Goal: Find specific page/section: Find specific page/section

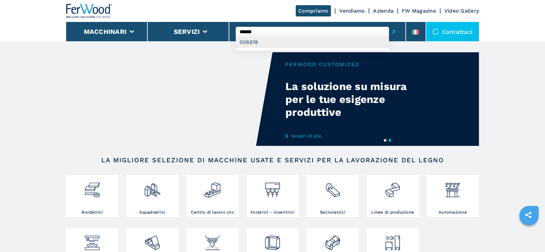
type input "******"
click at [252, 43] on div "006619" at bounding box center [312, 42] width 153 height 12
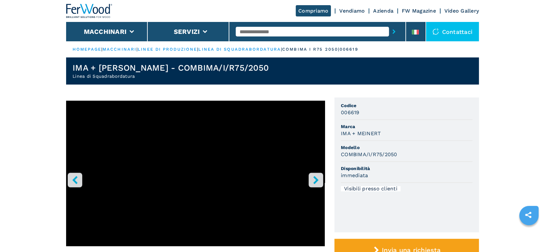
click at [318, 180] on icon "right-button" at bounding box center [316, 180] width 8 height 8
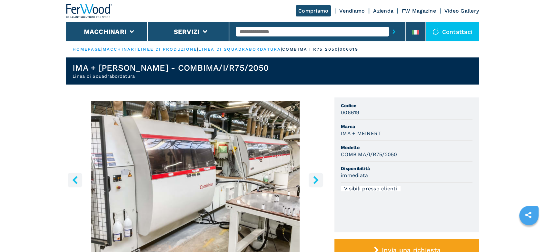
click at [318, 180] on icon "right-button" at bounding box center [316, 180] width 8 height 8
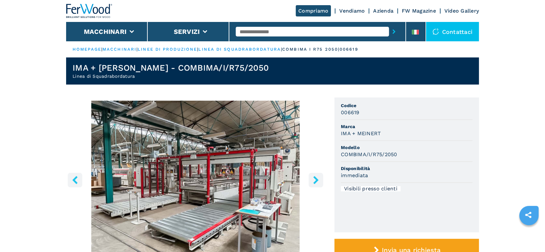
click at [318, 180] on icon "right-button" at bounding box center [316, 180] width 8 height 8
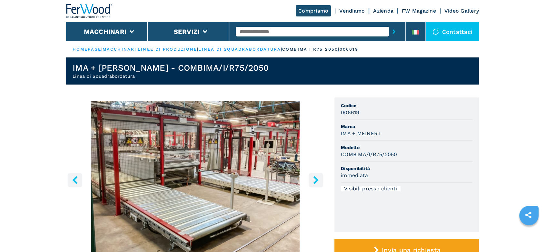
click at [318, 180] on icon "right-button" at bounding box center [316, 180] width 8 height 8
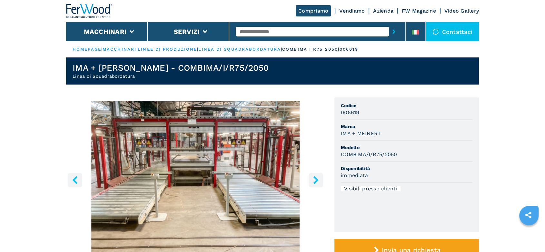
click at [318, 180] on icon "right-button" at bounding box center [316, 180] width 8 height 8
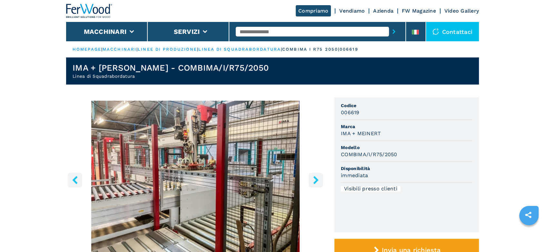
click at [318, 180] on icon "right-button" at bounding box center [316, 180] width 8 height 8
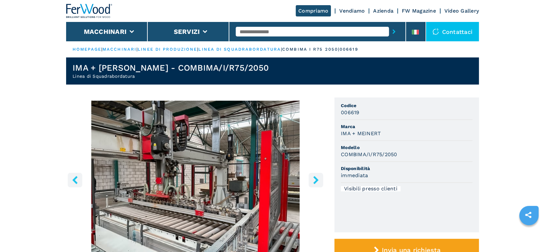
click at [318, 180] on icon "right-button" at bounding box center [316, 180] width 8 height 8
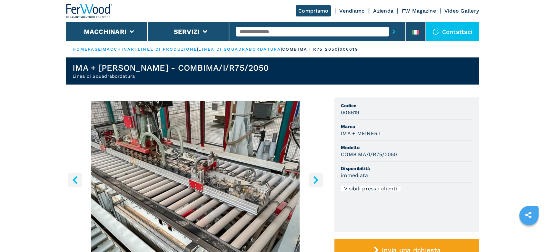
click at [318, 180] on icon "right-button" at bounding box center [316, 180] width 8 height 8
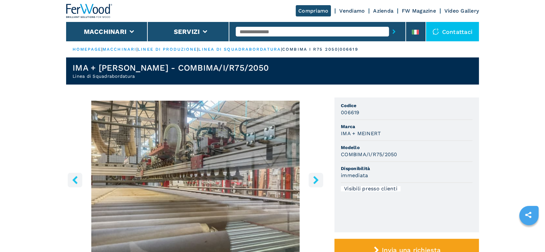
click at [318, 180] on icon "right-button" at bounding box center [316, 180] width 8 height 8
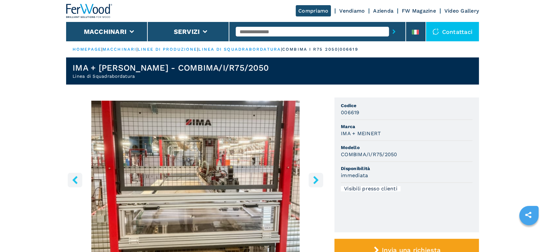
click at [318, 180] on icon "right-button" at bounding box center [316, 180] width 8 height 8
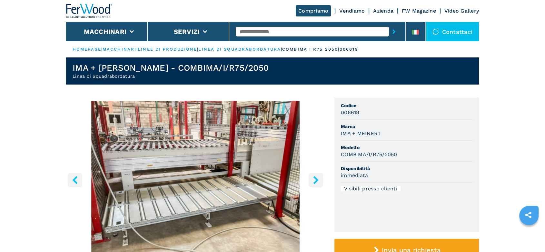
click at [318, 180] on icon "right-button" at bounding box center [316, 180] width 8 height 8
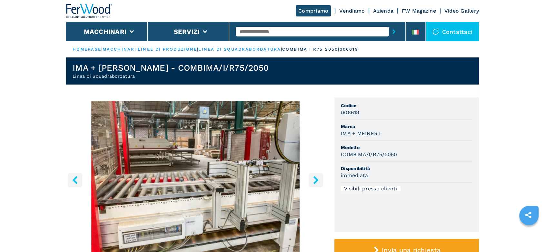
click at [318, 180] on icon "right-button" at bounding box center [316, 180] width 8 height 8
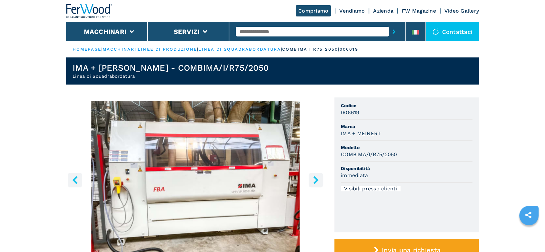
click at [318, 180] on icon "right-button" at bounding box center [316, 180] width 8 height 8
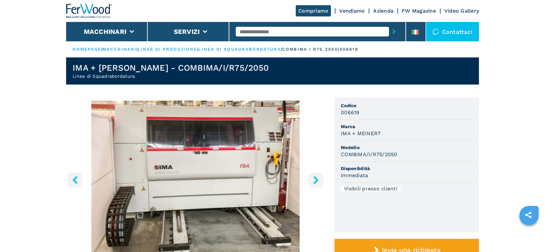
click at [318, 180] on icon "right-button" at bounding box center [316, 180] width 8 height 8
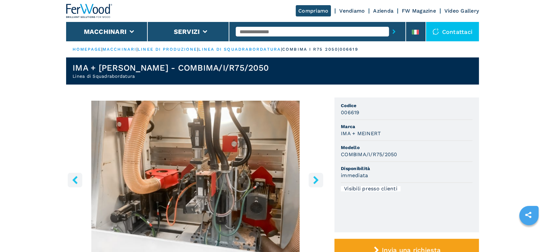
click at [318, 180] on icon "right-button" at bounding box center [316, 180] width 8 height 8
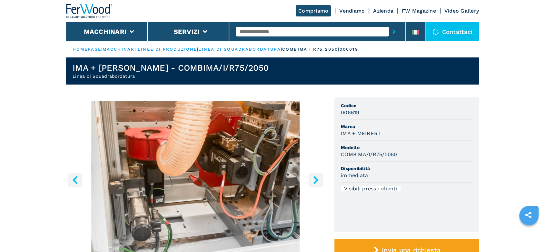
click at [318, 180] on icon "right-button" at bounding box center [316, 180] width 8 height 8
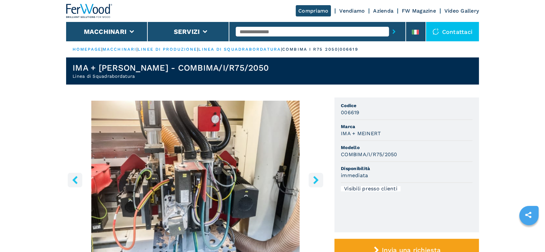
click at [318, 180] on icon "right-button" at bounding box center [316, 180] width 8 height 8
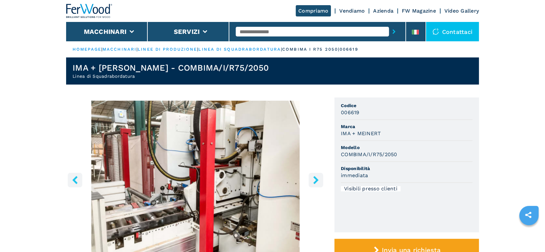
click at [318, 180] on icon "right-button" at bounding box center [316, 180] width 8 height 8
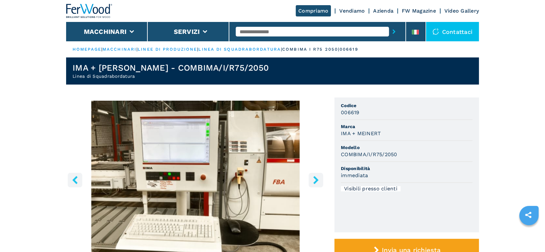
click at [318, 180] on icon "right-button" at bounding box center [316, 180] width 8 height 8
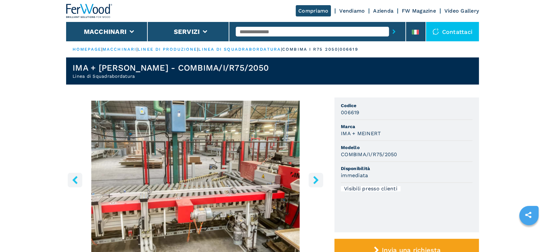
click at [318, 180] on icon "right-button" at bounding box center [316, 180] width 8 height 8
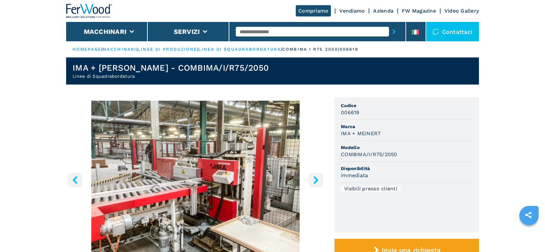
click at [318, 180] on icon "right-button" at bounding box center [316, 180] width 8 height 8
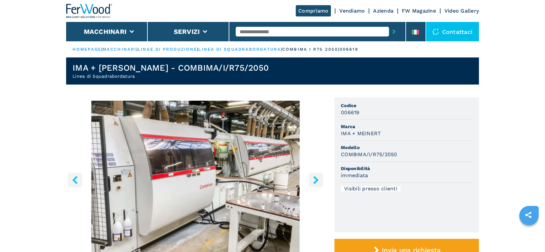
click at [318, 180] on icon "right-button" at bounding box center [316, 180] width 8 height 8
